Goal: Communication & Community: Answer question/provide support

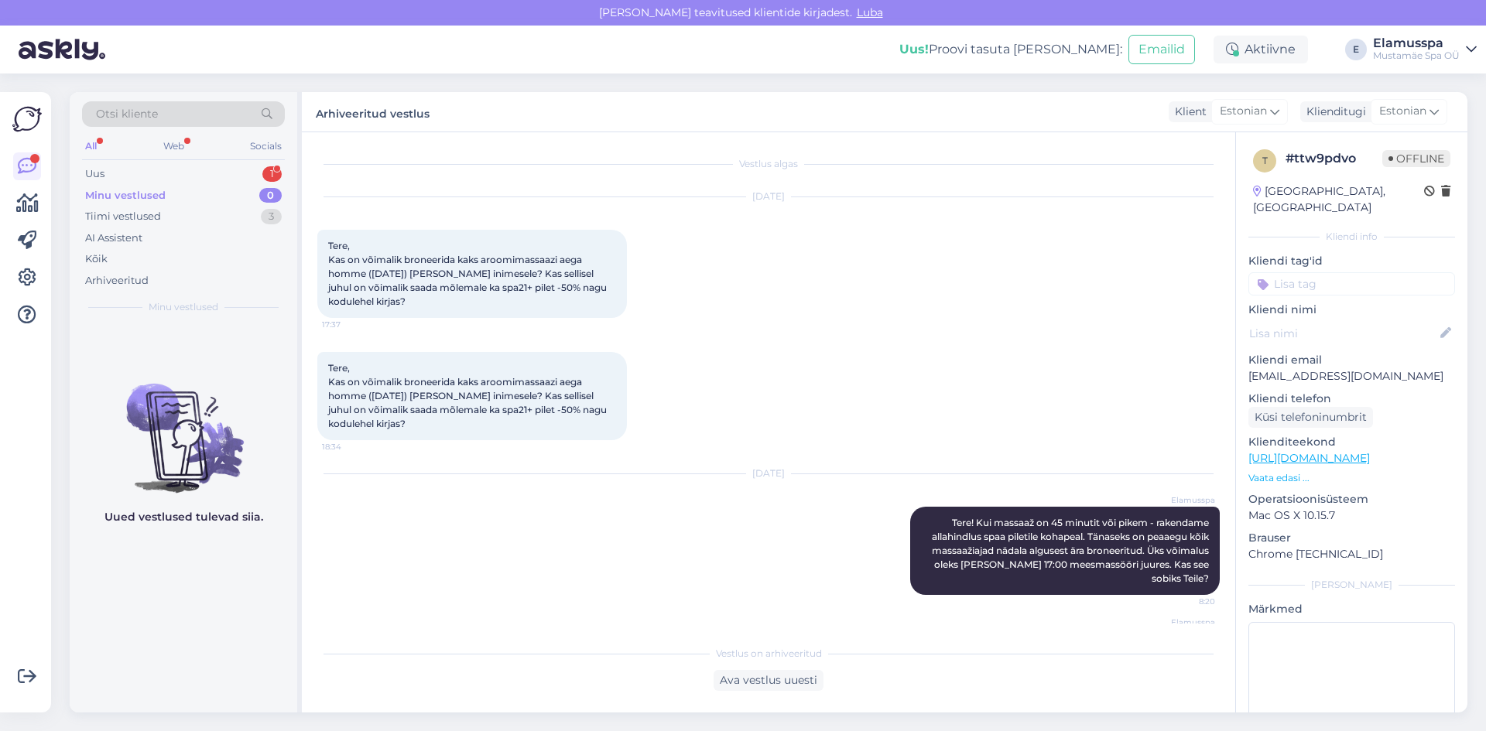
scroll to position [116, 0]
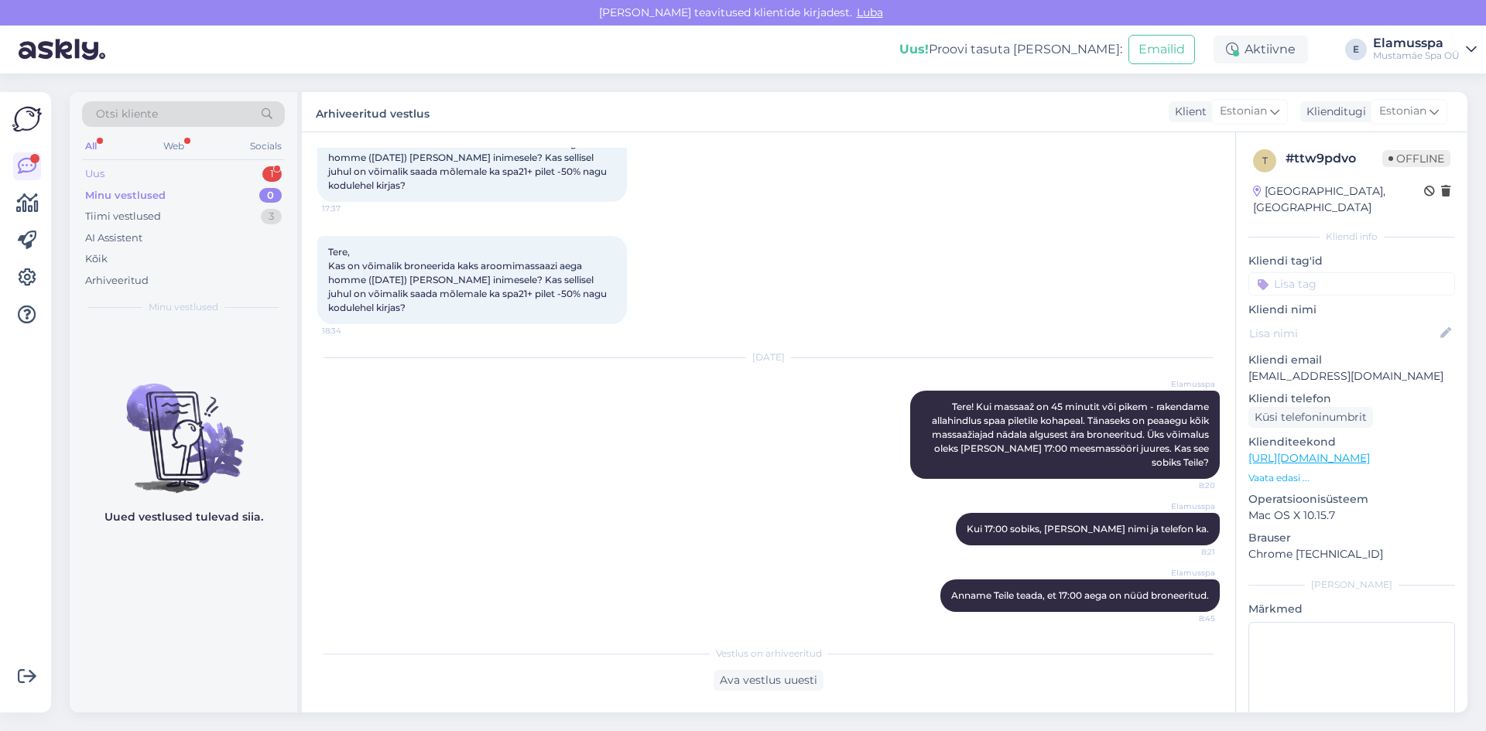
click at [189, 175] on div "Uus 1" at bounding box center [183, 174] width 203 height 22
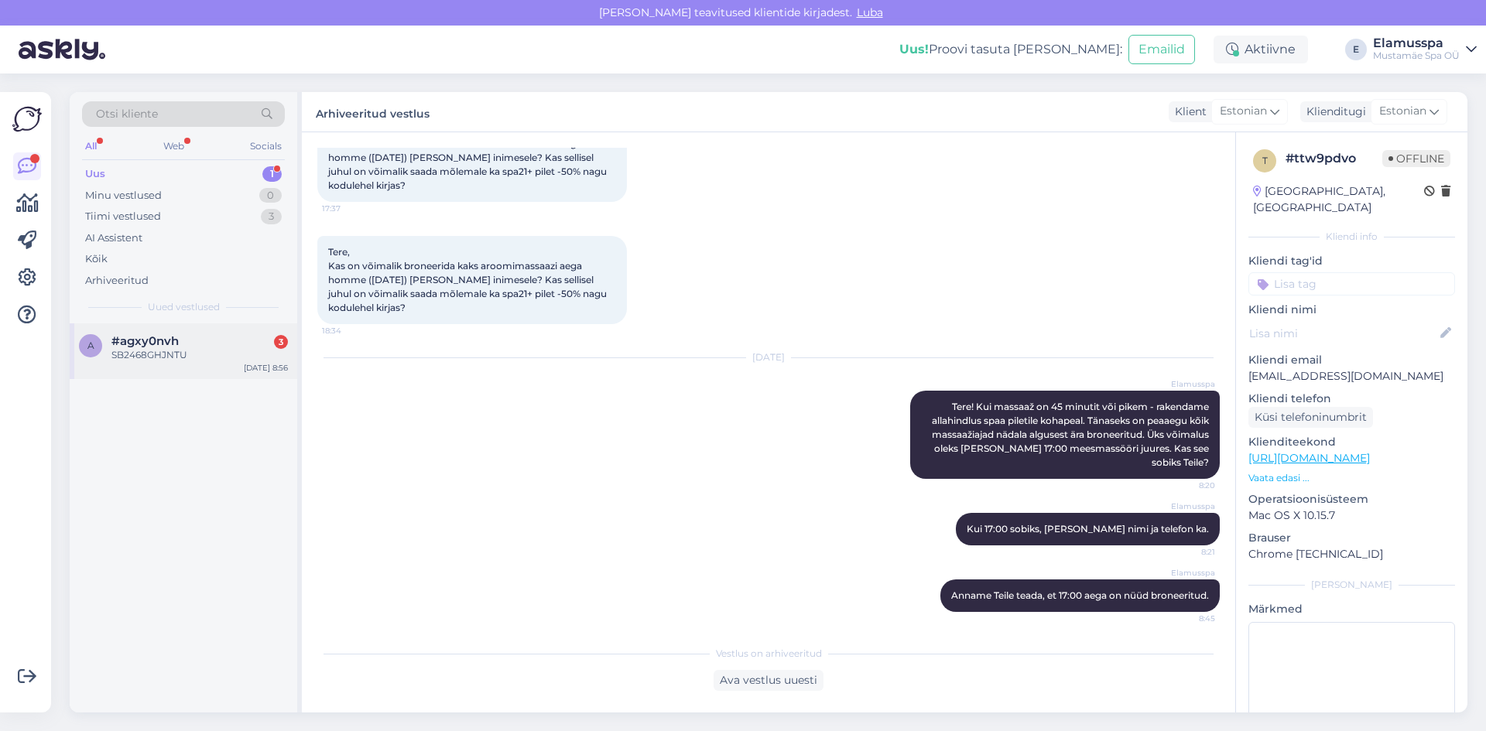
click at [178, 358] on div "SB2468GHJNTU" at bounding box center [199, 355] width 176 height 14
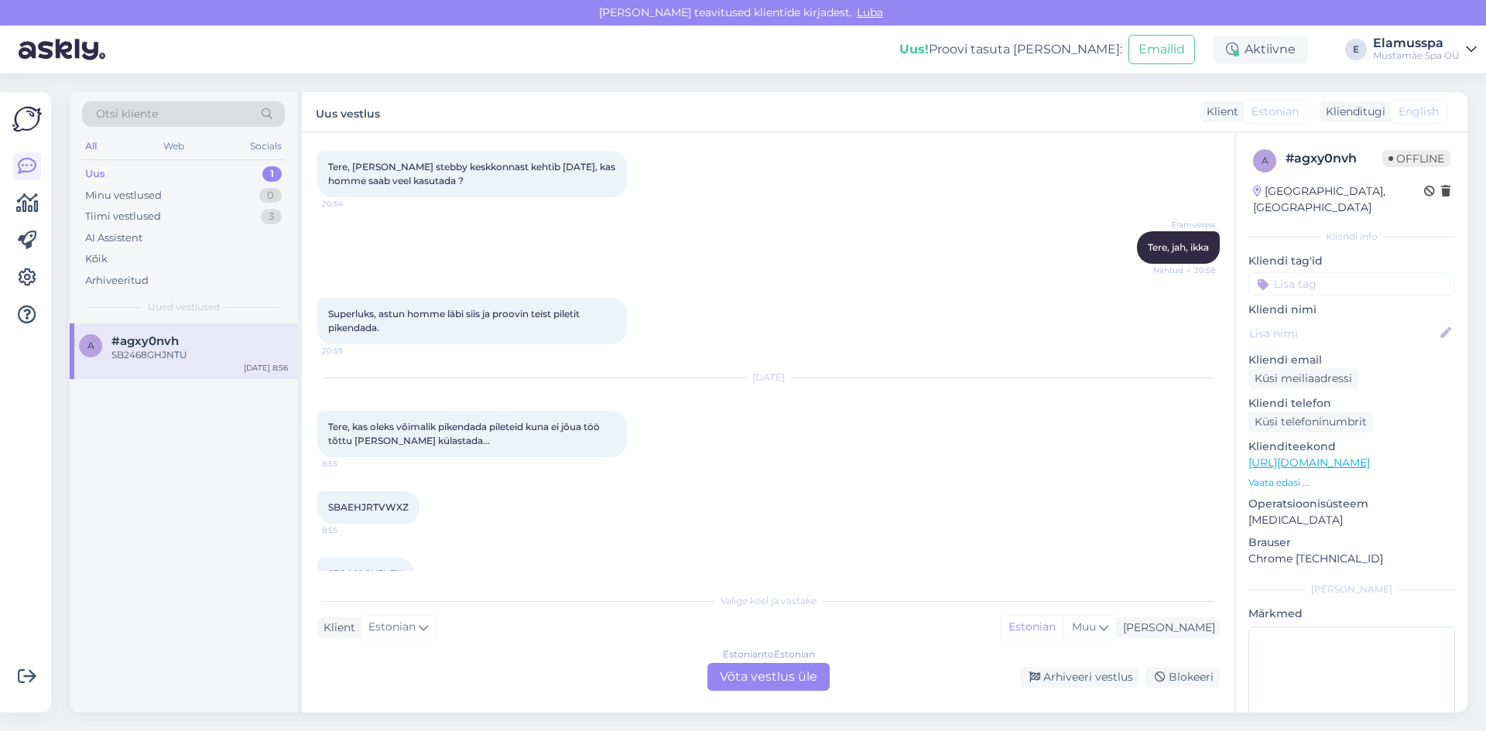
scroll to position [115, 0]
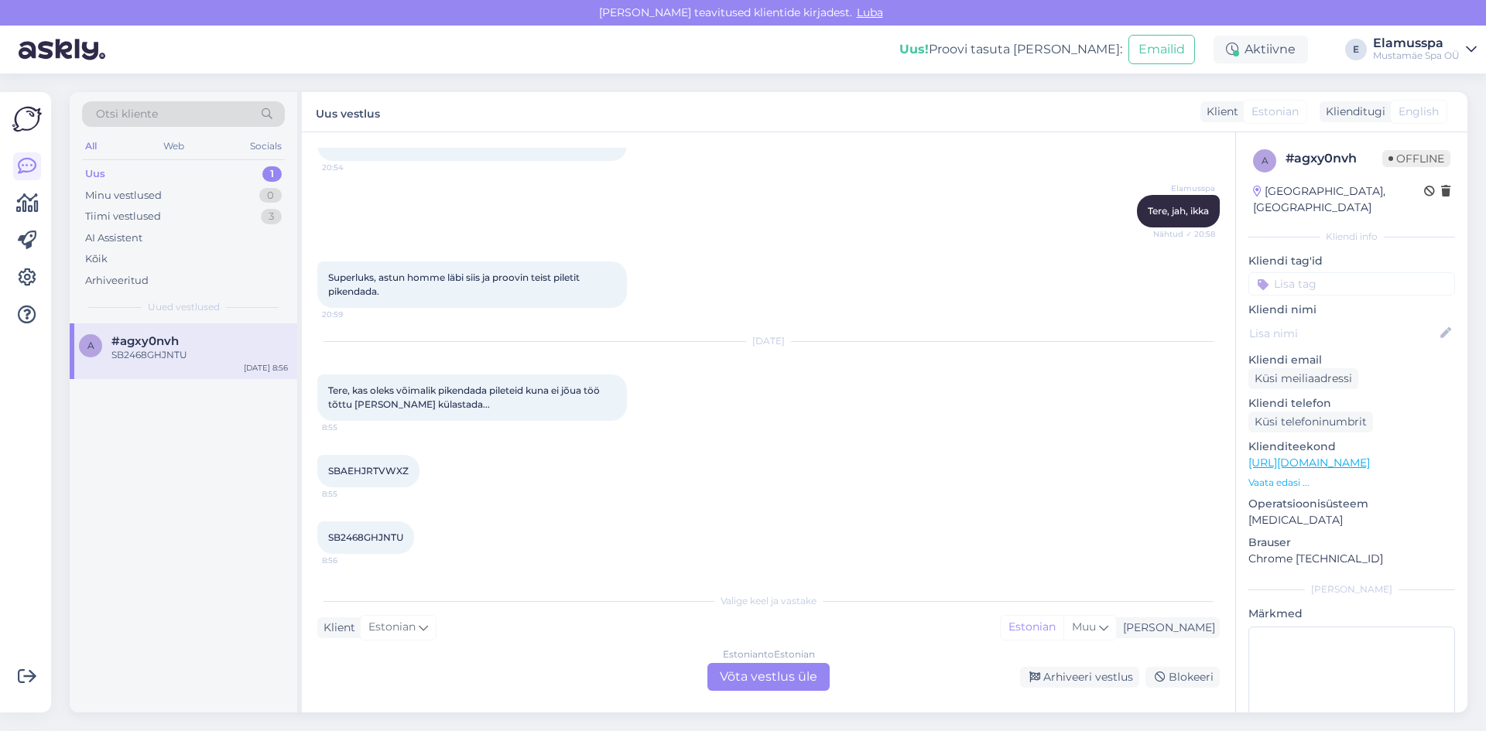
click at [375, 468] on span "SBAEHJRTVWXZ" at bounding box center [368, 471] width 80 height 12
copy div "SBAEHJRTVWXZ 8:55"
click at [350, 536] on span "SB2468GHJNTU" at bounding box center [365, 538] width 75 height 12
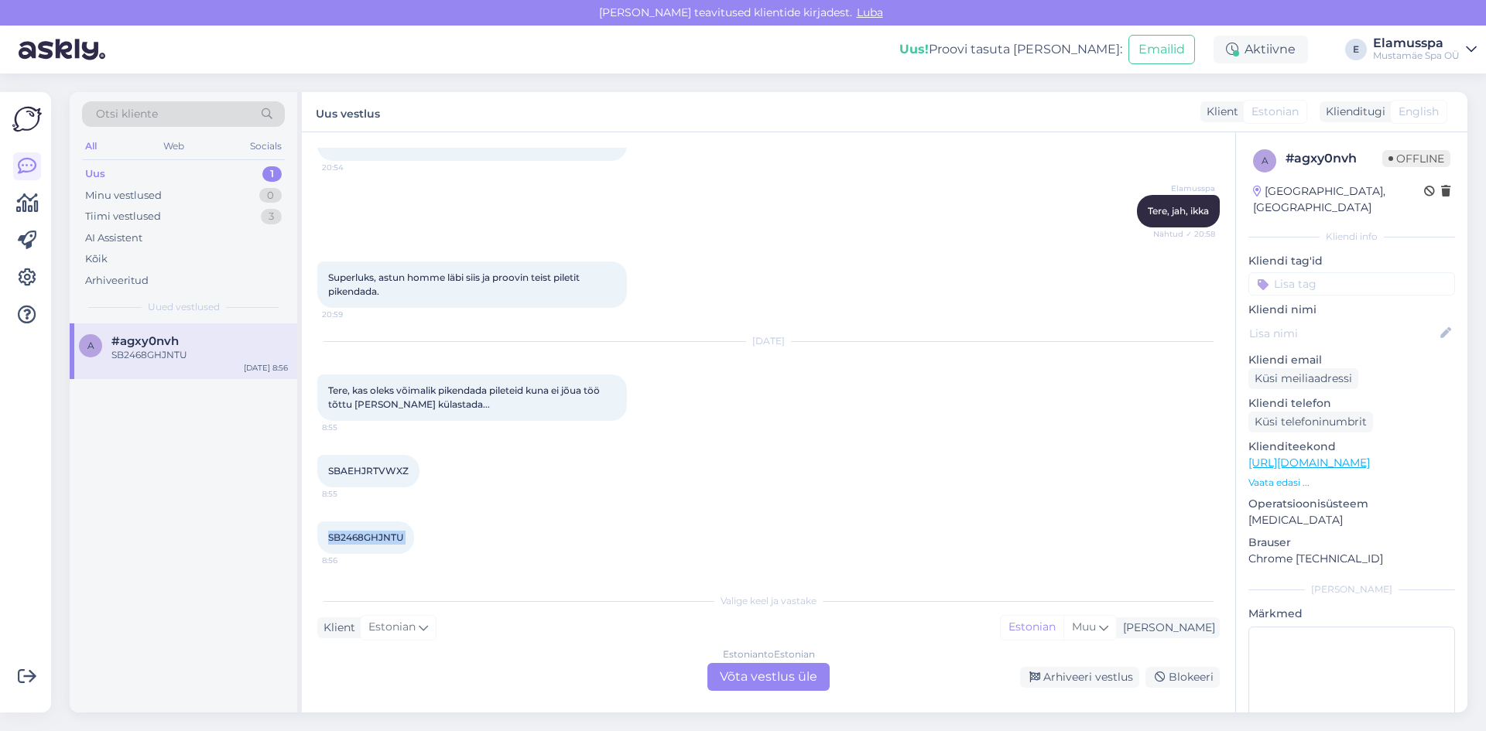
copy div "SB2468GHJNTU 8:56"
click at [772, 684] on div "Estonian to Estonian Võta vestlus üle" at bounding box center [768, 677] width 122 height 28
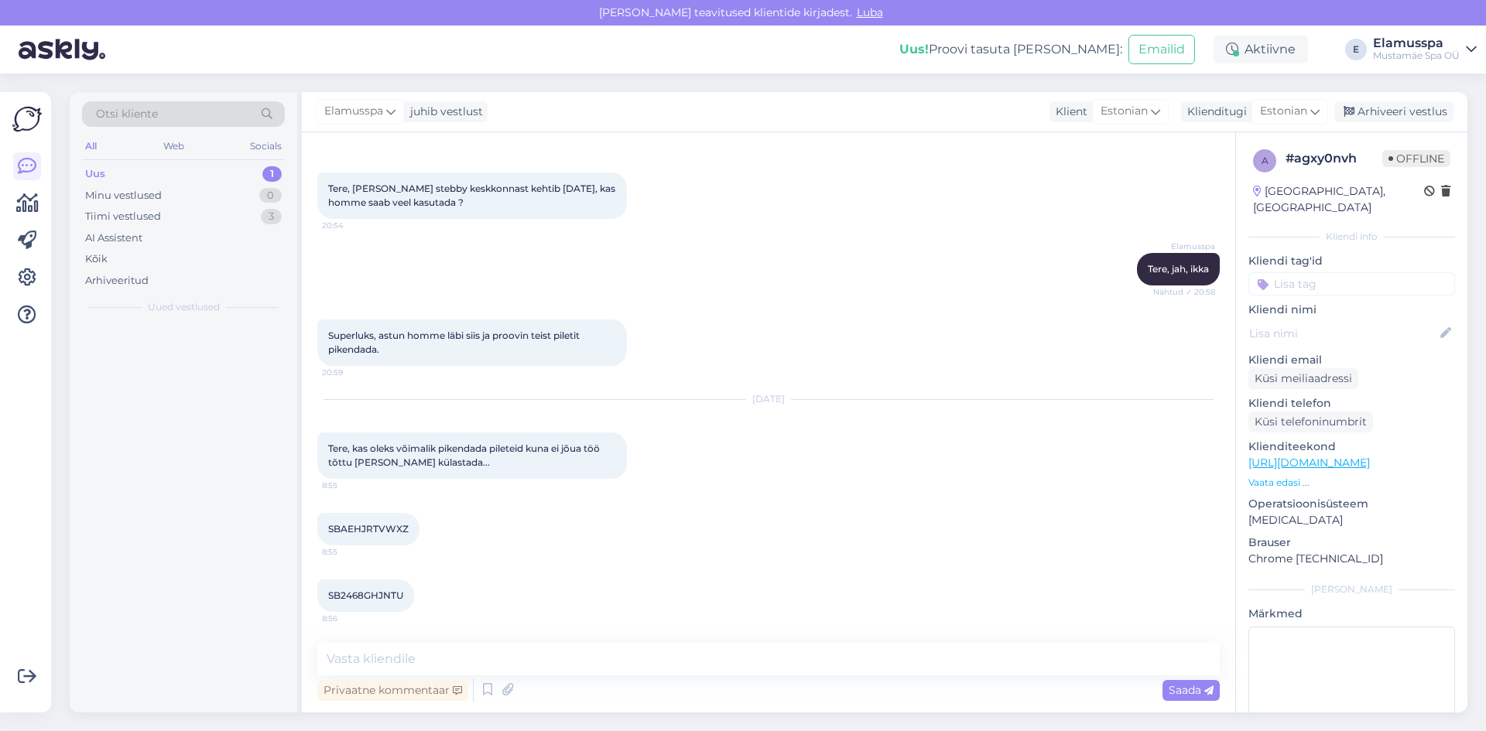
scroll to position [57, 0]
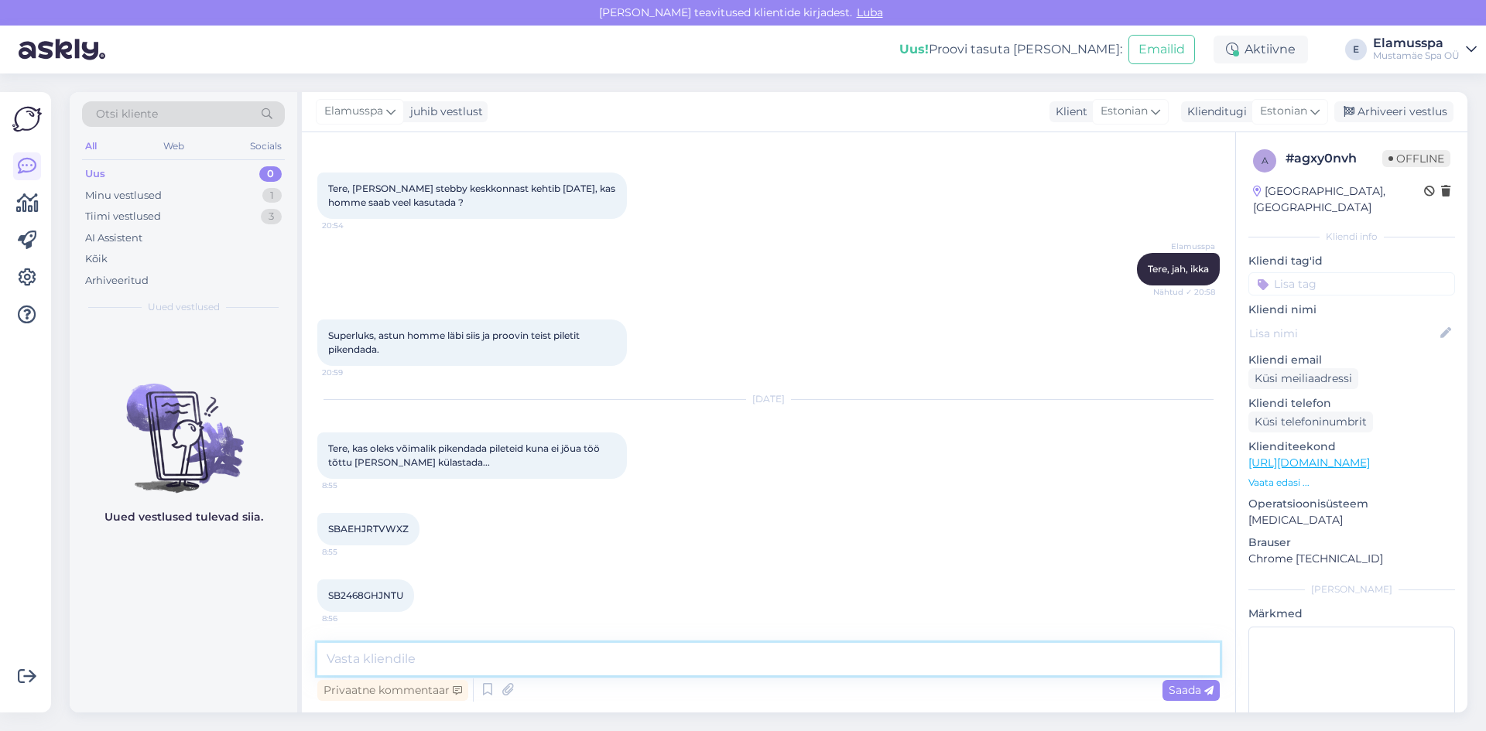
click at [481, 645] on textarea at bounding box center [768, 659] width 902 height 33
type textarea "Tere! Piletid on pikendatud 30 päeva :)"
click at [1172, 700] on div "Saada" at bounding box center [1190, 690] width 57 height 21
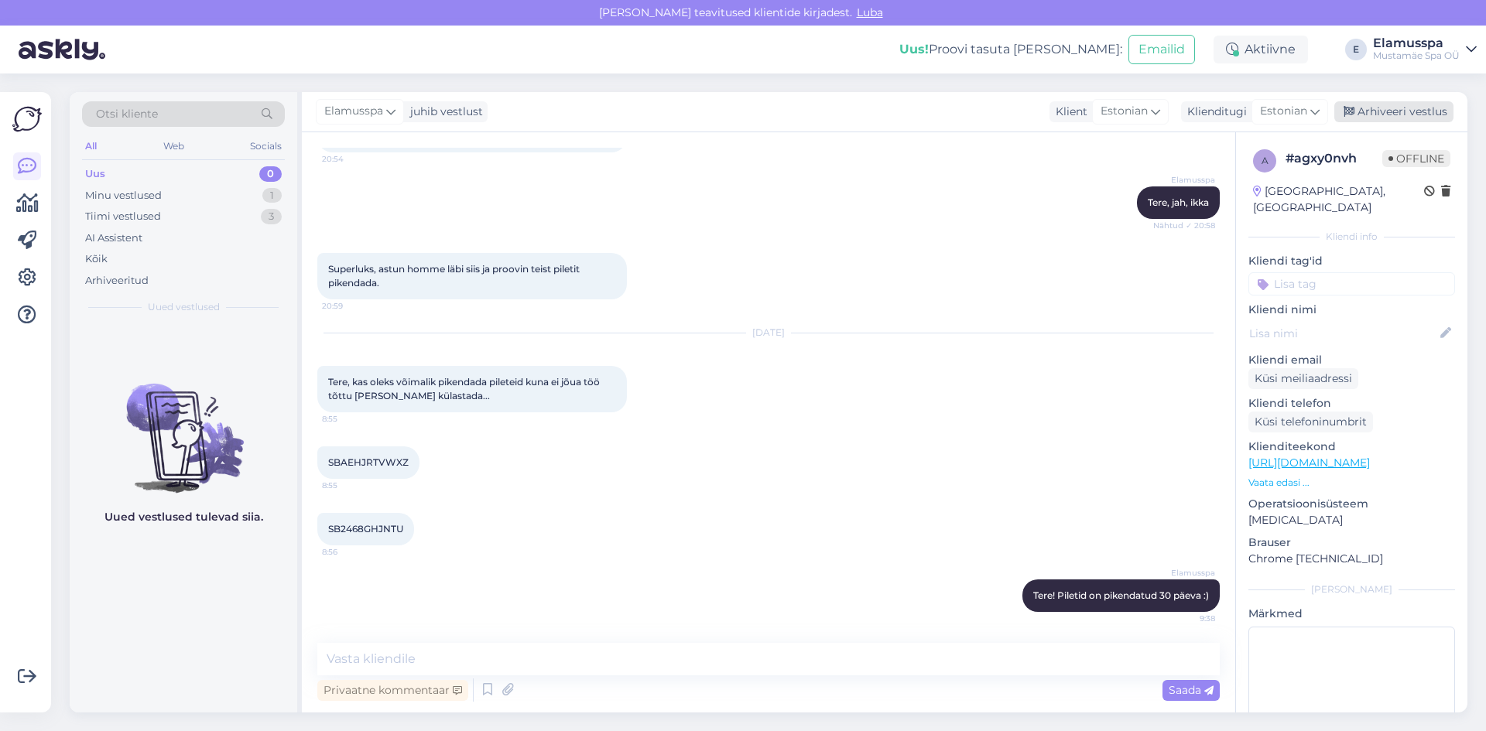
click at [1384, 102] on div "Arhiveeri vestlus" at bounding box center [1393, 111] width 119 height 21
